Goal: Task Accomplishment & Management: Manage account settings

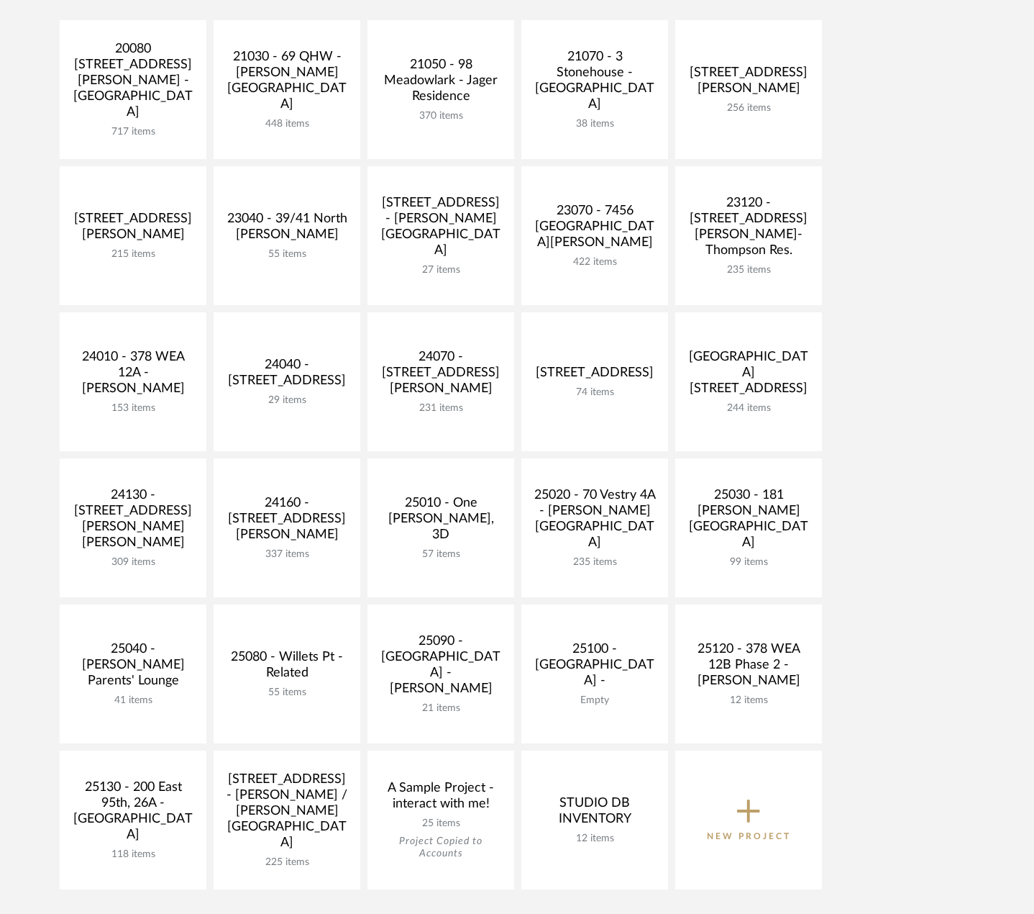
scroll to position [360, 0]
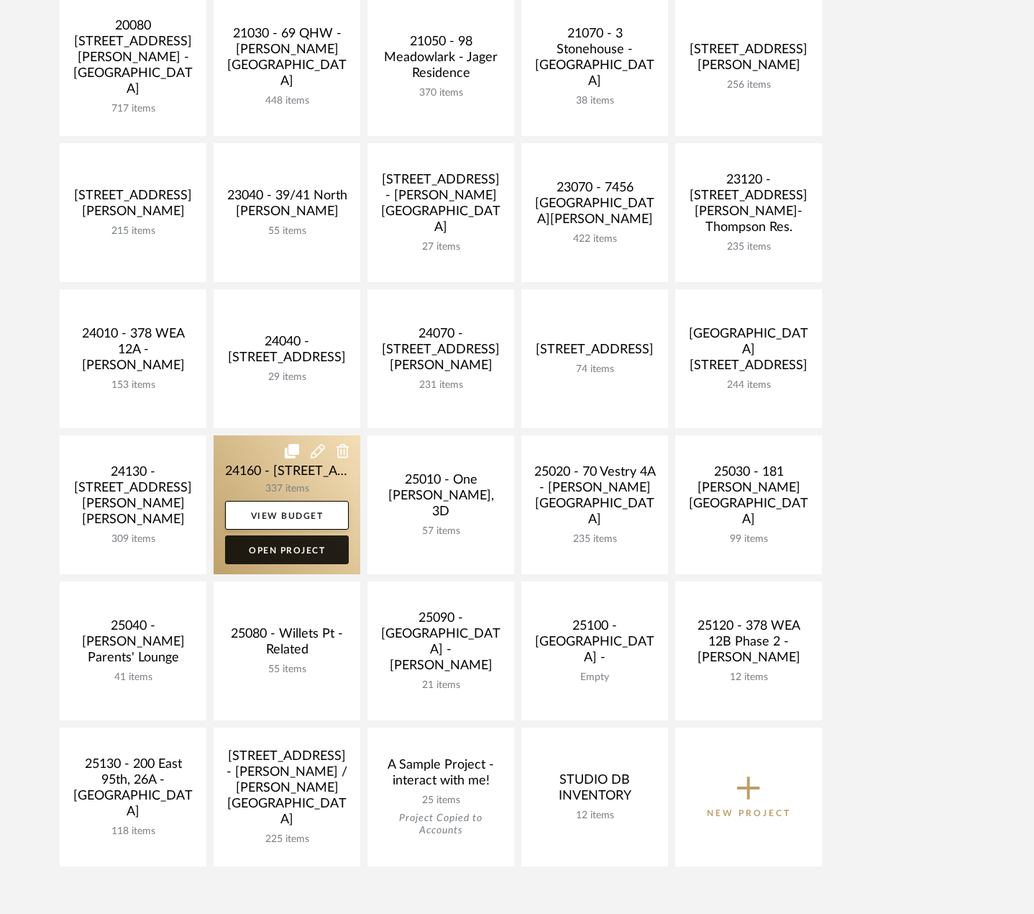
click at [318, 544] on link "Open Project" at bounding box center [287, 549] width 124 height 29
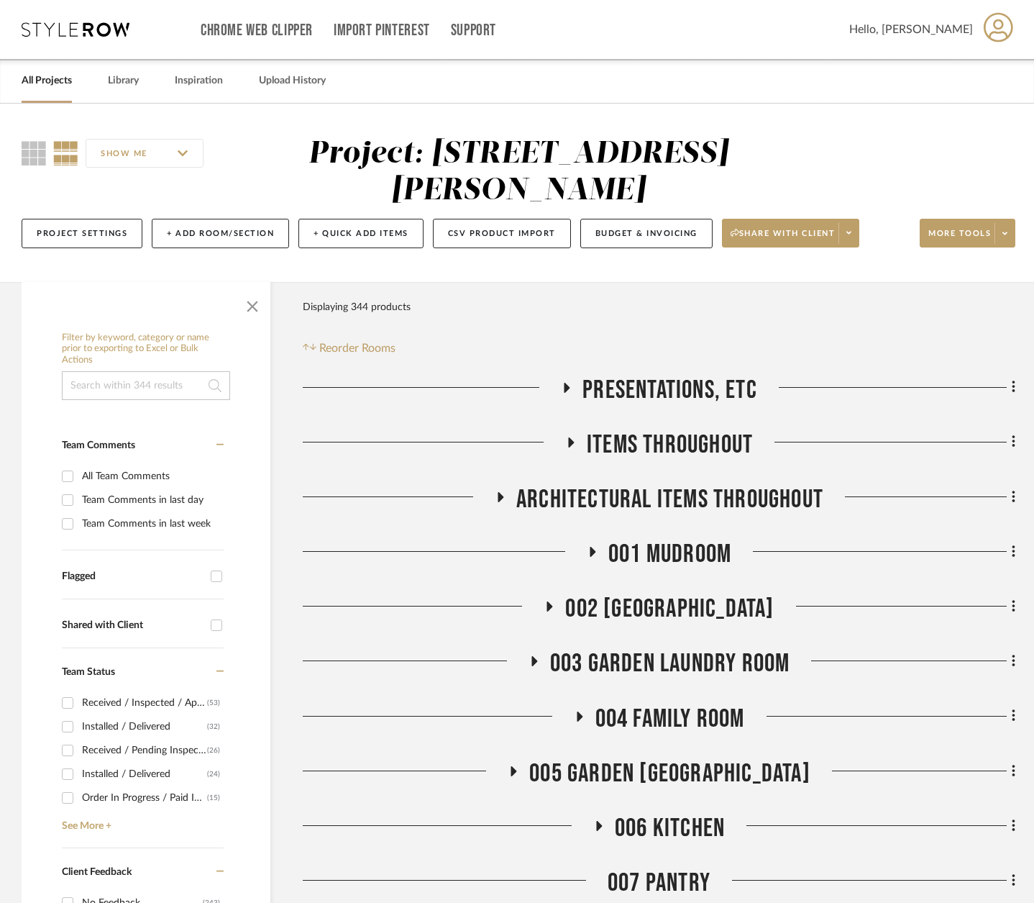
click at [545, 601] on icon at bounding box center [549, 606] width 17 height 11
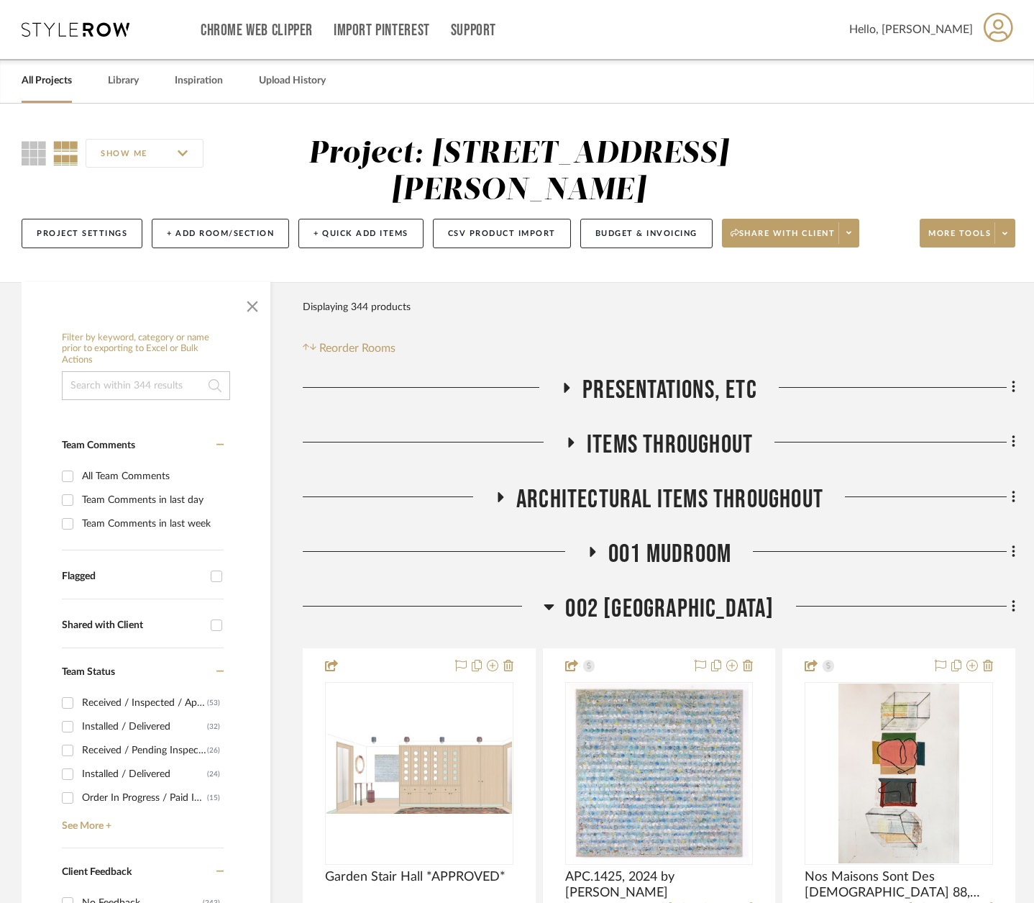
click at [550, 606] on icon at bounding box center [550, 607] width 10 height 6
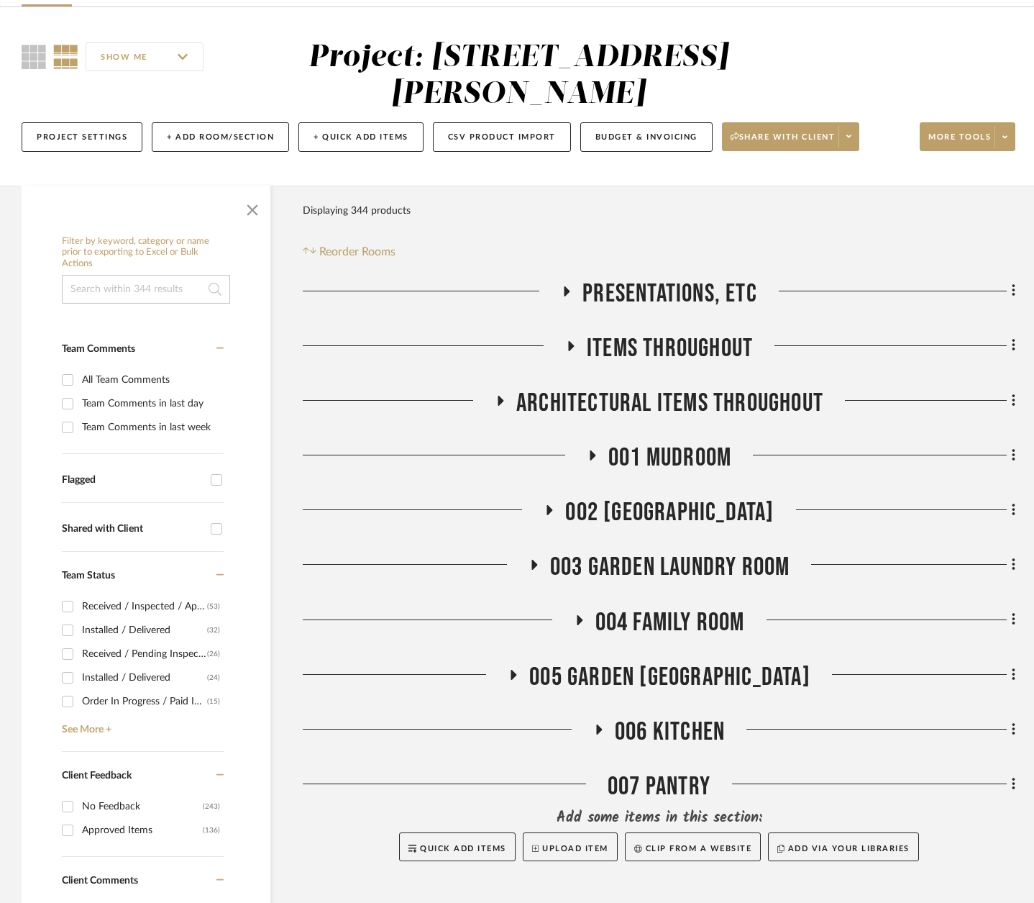
scroll to position [432, 0]
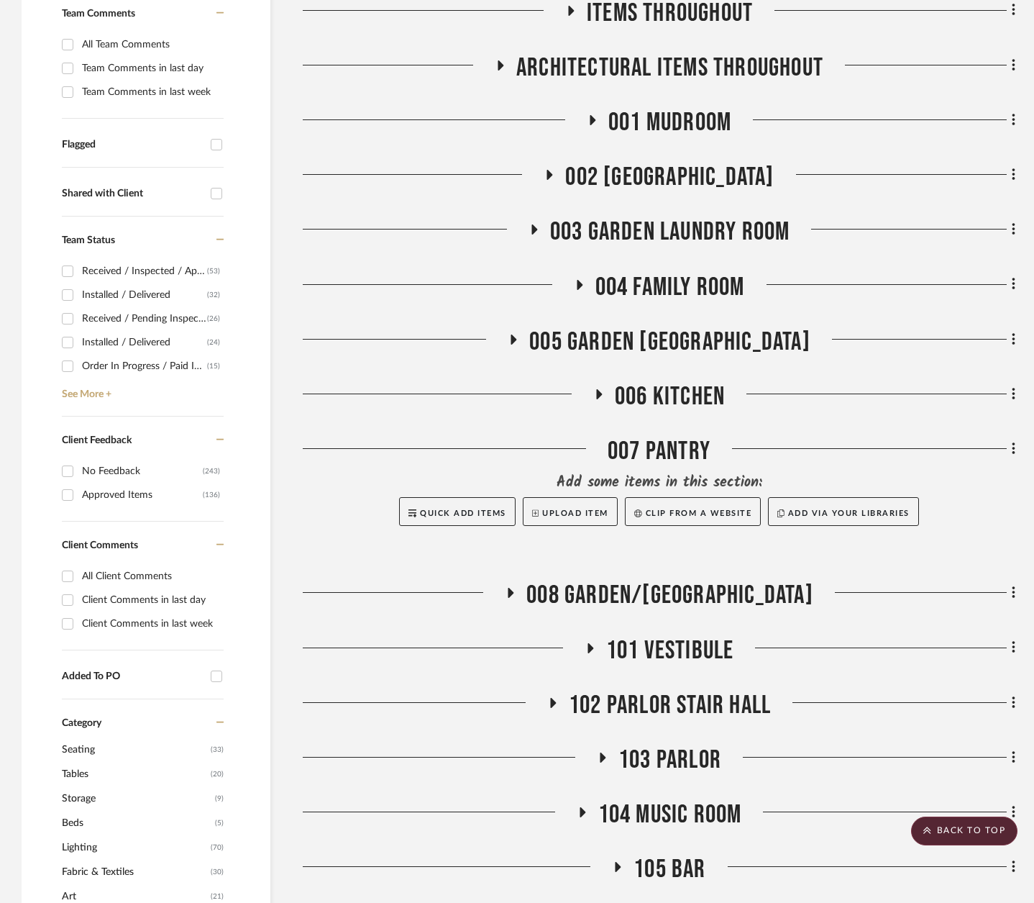
click at [519, 598] on icon at bounding box center [510, 593] width 17 height 11
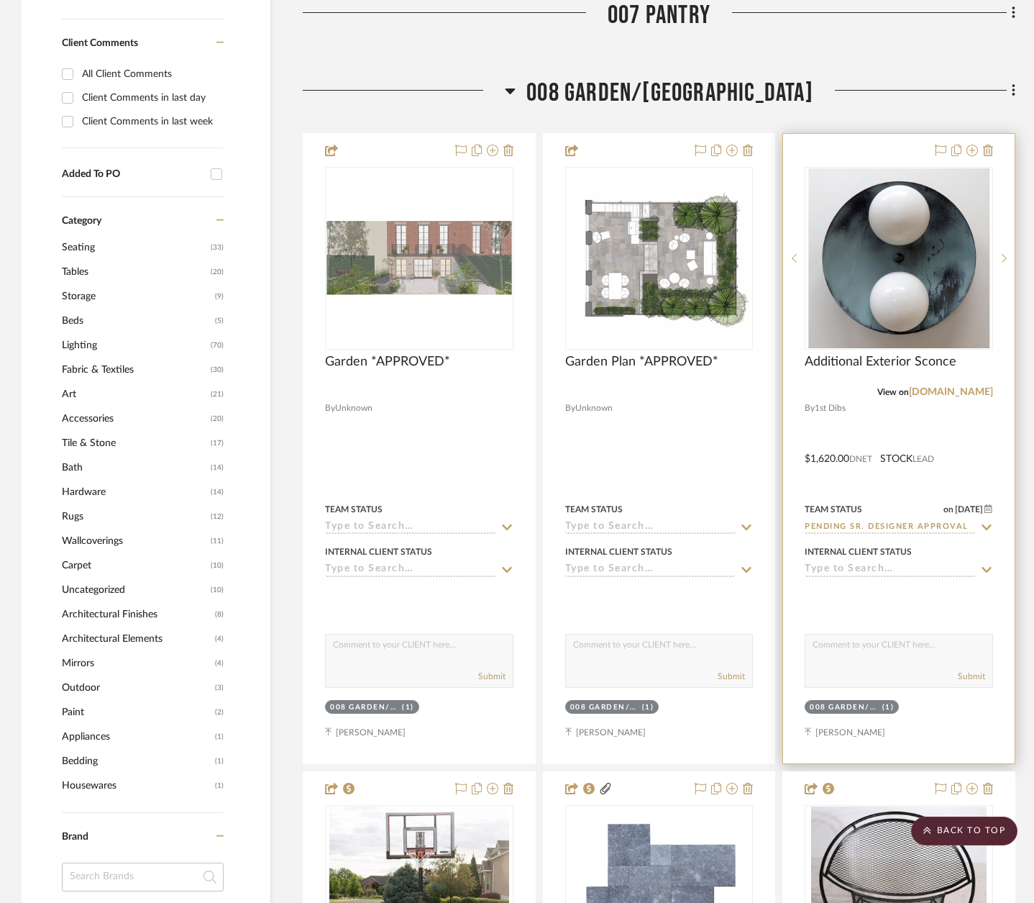
scroll to position [935, 0]
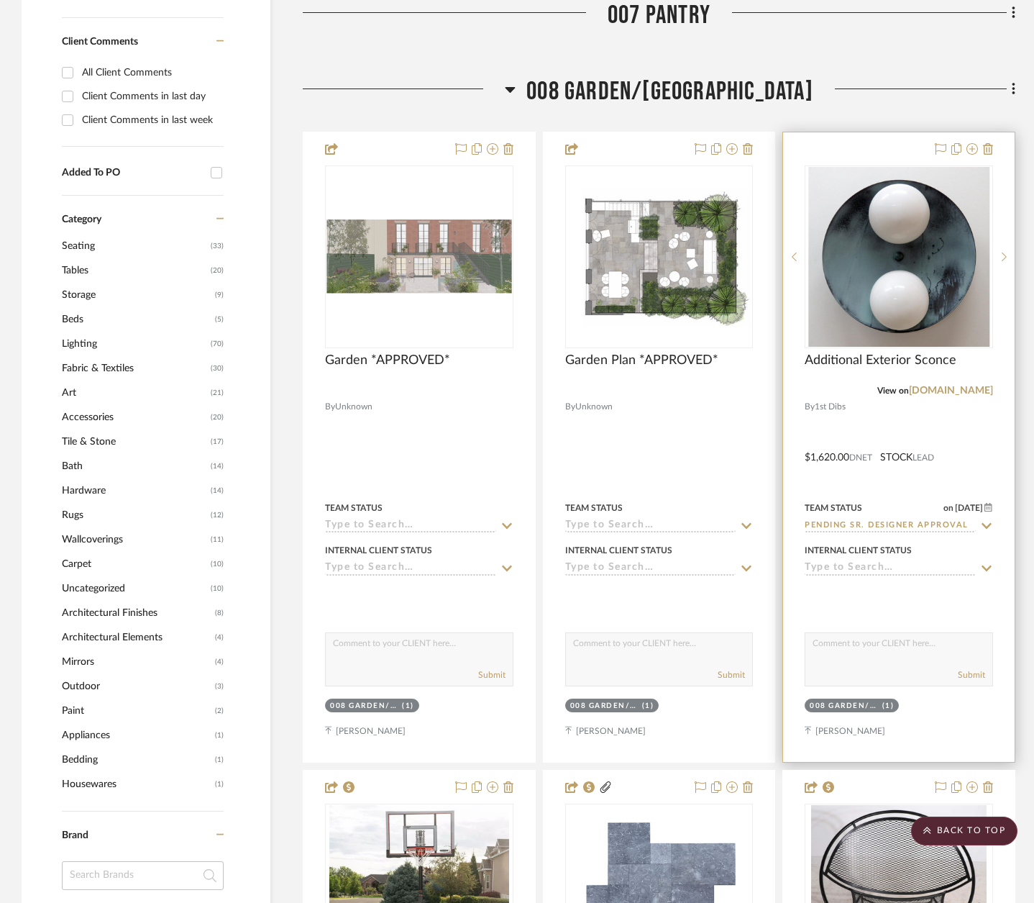
click at [988, 525] on icon at bounding box center [987, 526] width 10 height 6
click at [988, 525] on icon at bounding box center [986, 525] width 7 height 7
type input "[DATE]"
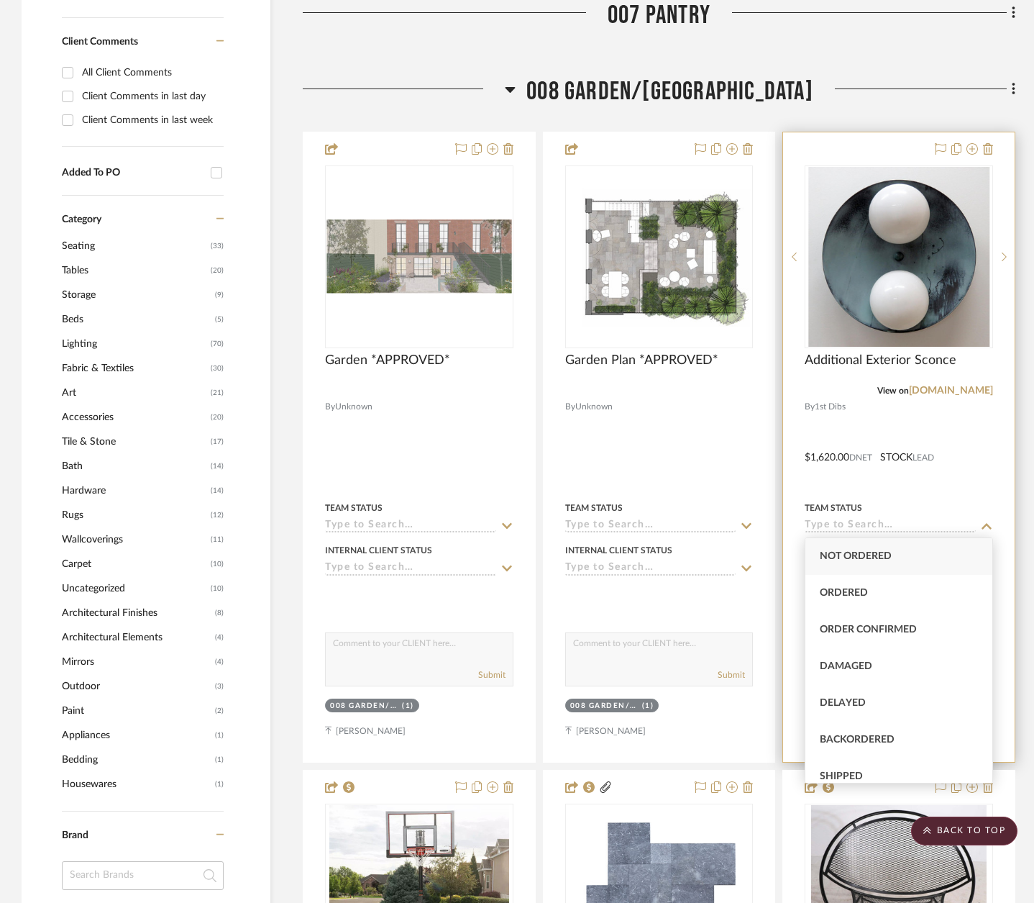
click at [1013, 673] on div at bounding box center [899, 446] width 232 height 629
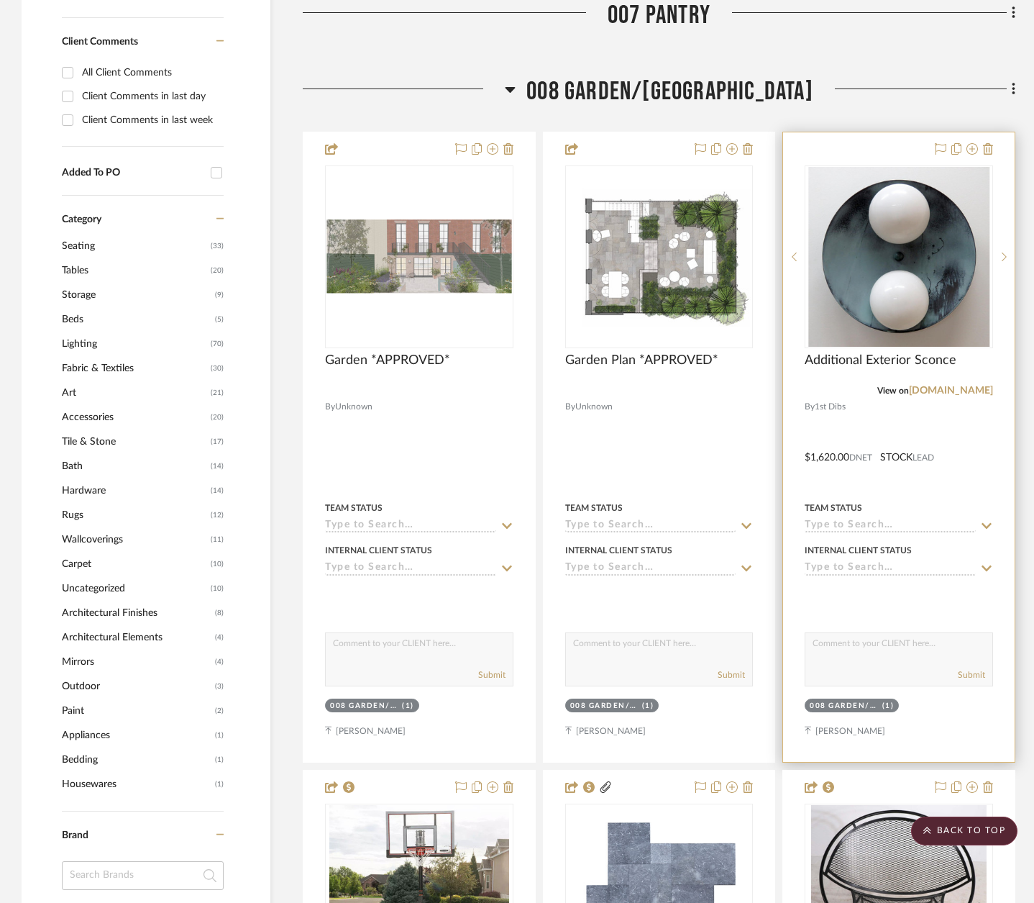
click at [986, 529] on icon at bounding box center [986, 526] width 13 height 12
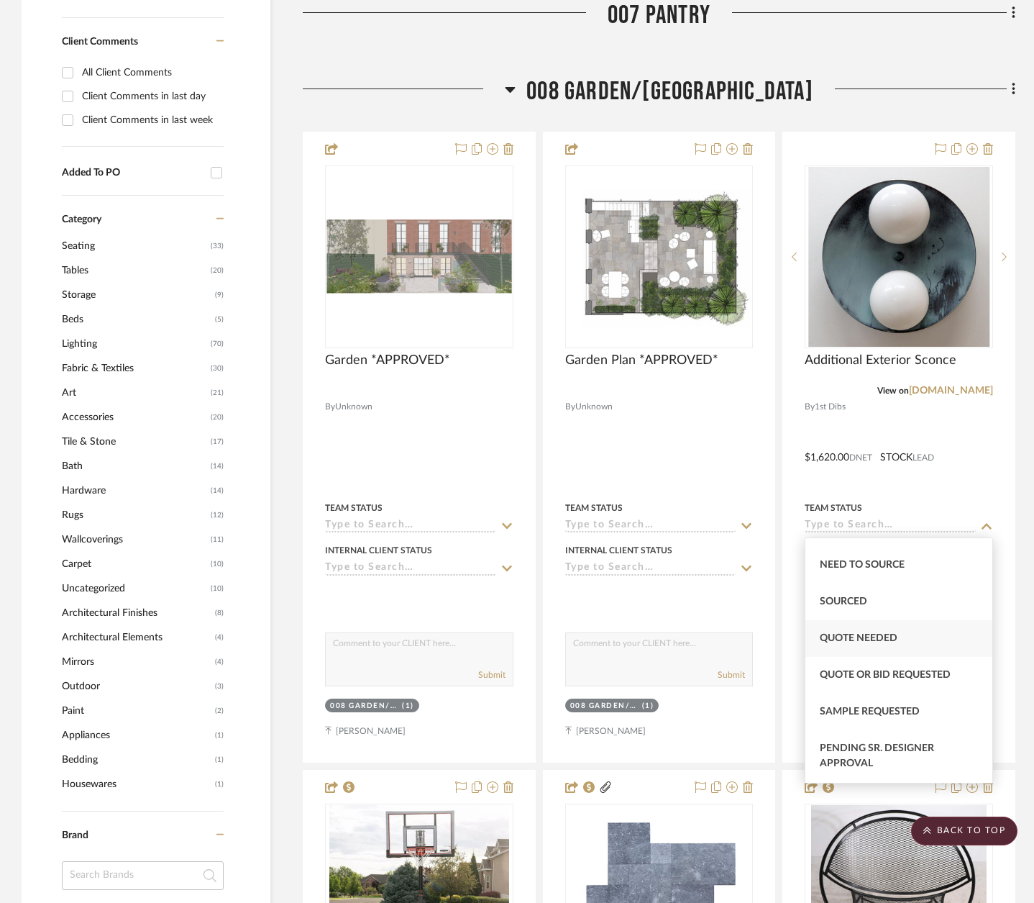
scroll to position [504, 0]
click at [887, 675] on span "Pending Sr. Designer Approval" at bounding box center [877, 683] width 114 height 25
type input "Pending Sr. Designer Approval"
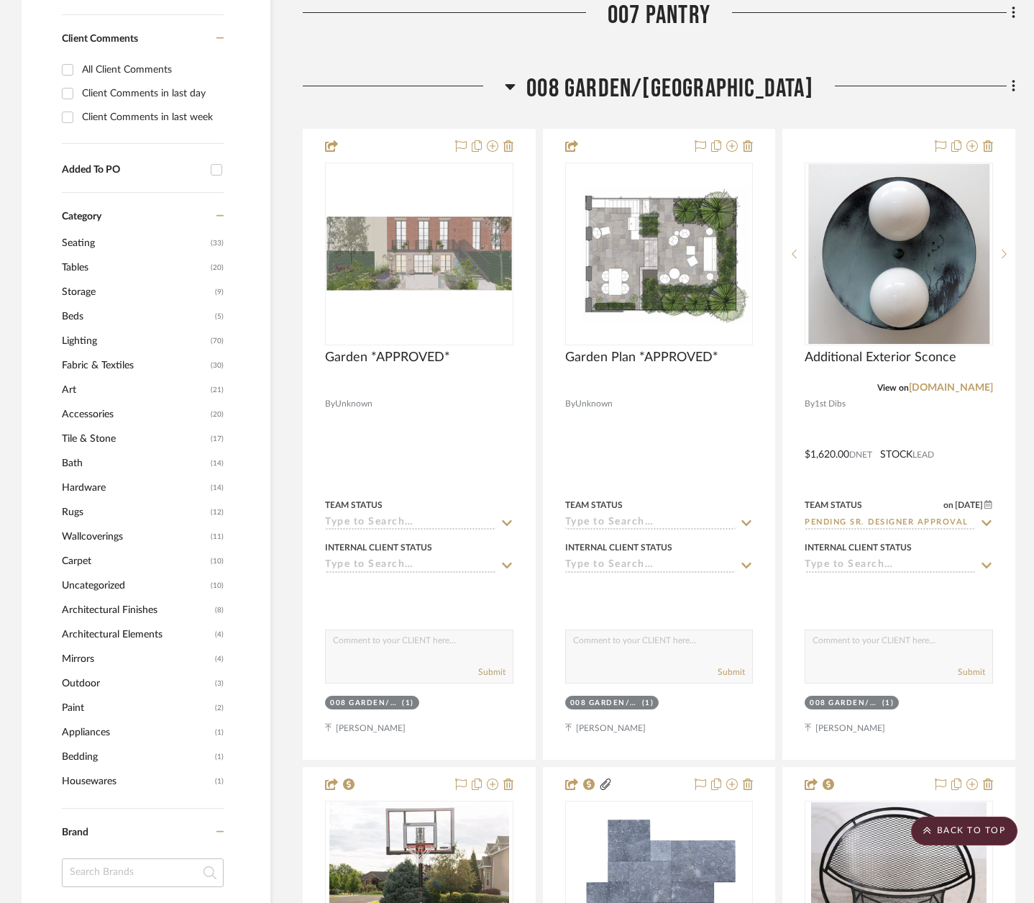
scroll to position [935, 0]
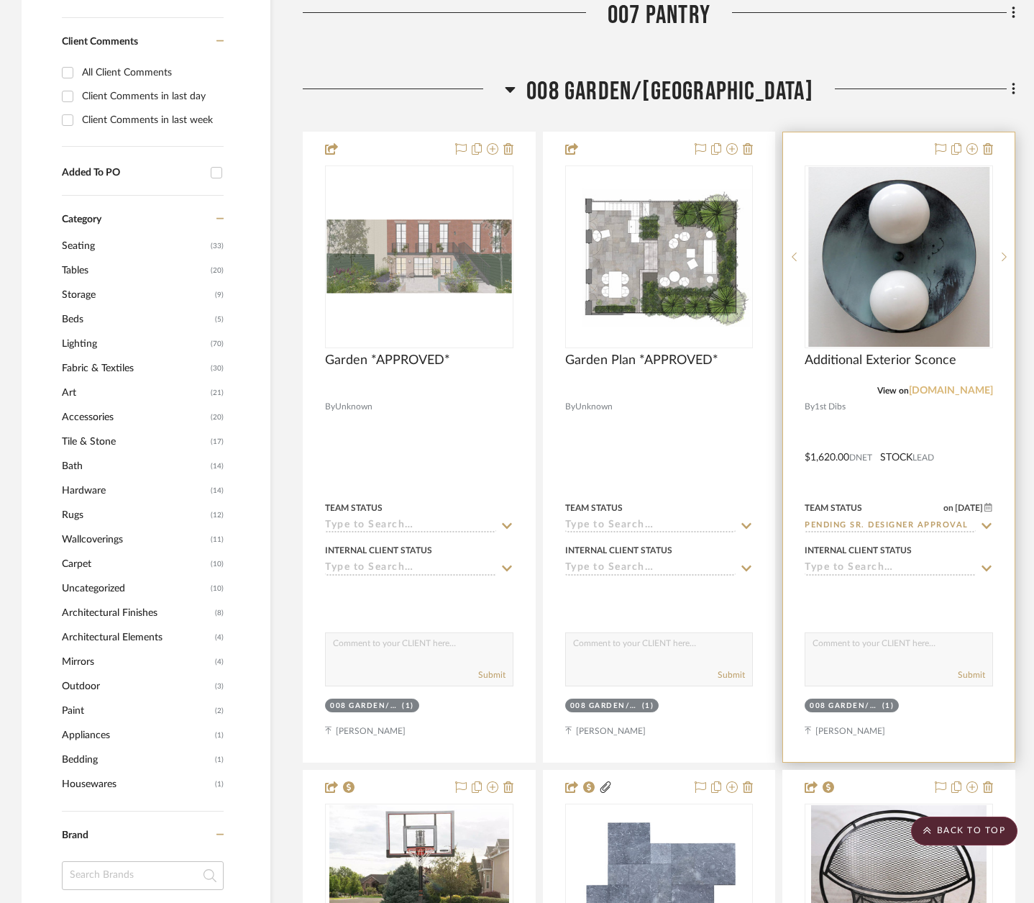
click at [953, 389] on link "[DOMAIN_NAME]" at bounding box center [951, 391] width 84 height 10
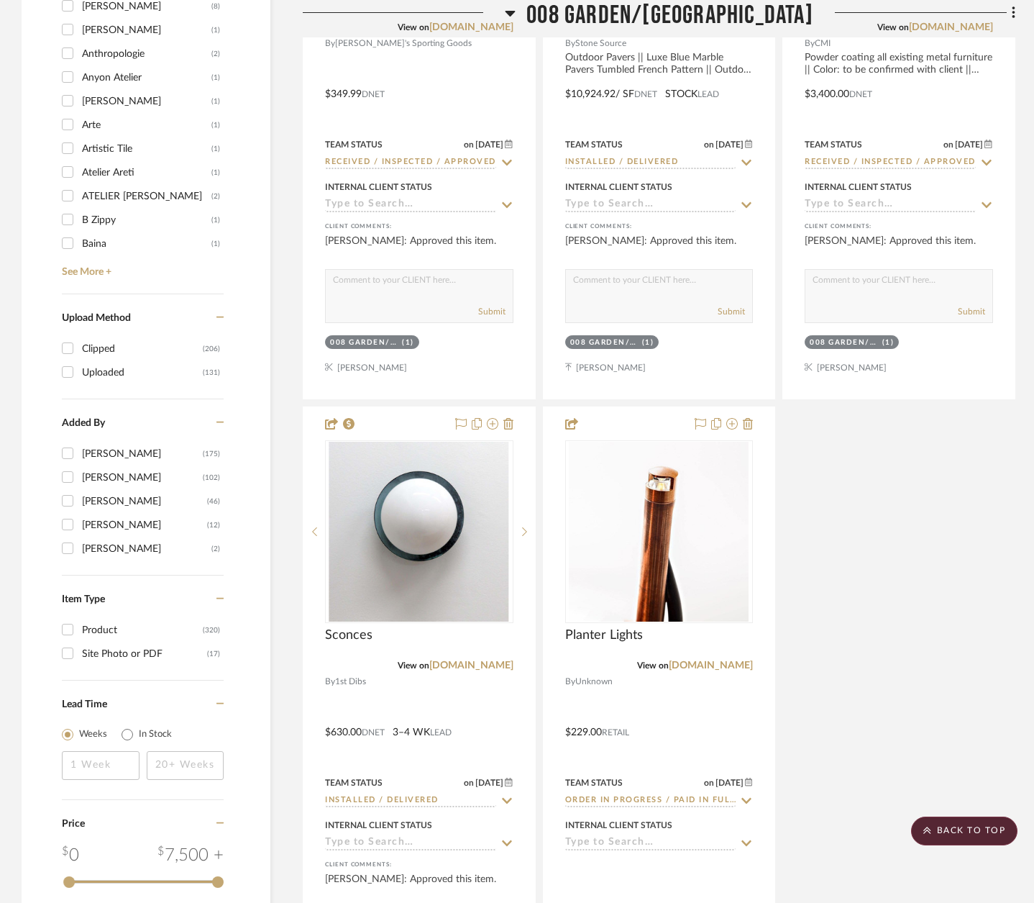
scroll to position [1942, 0]
